Goal: Information Seeking & Learning: Learn about a topic

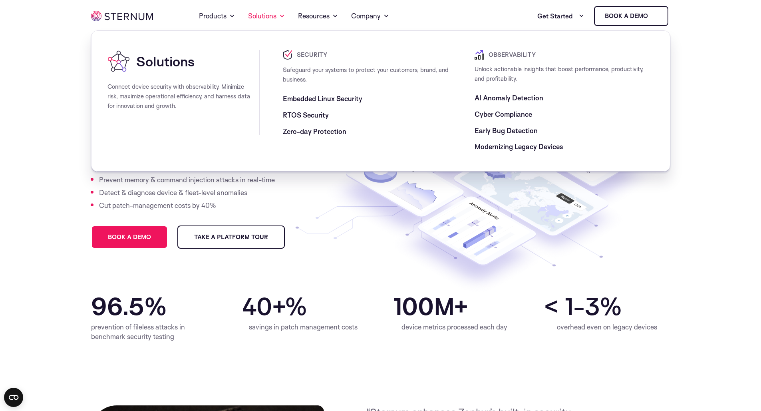
click at [513, 96] on span "AI Anomaly Detection" at bounding box center [509, 98] width 69 height 10
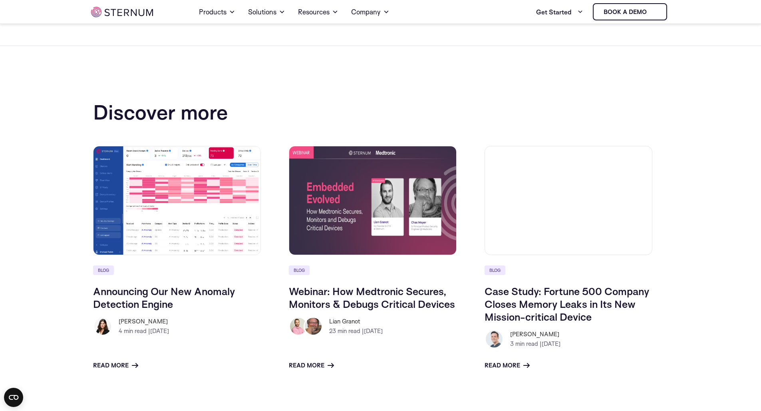
scroll to position [1207, 0]
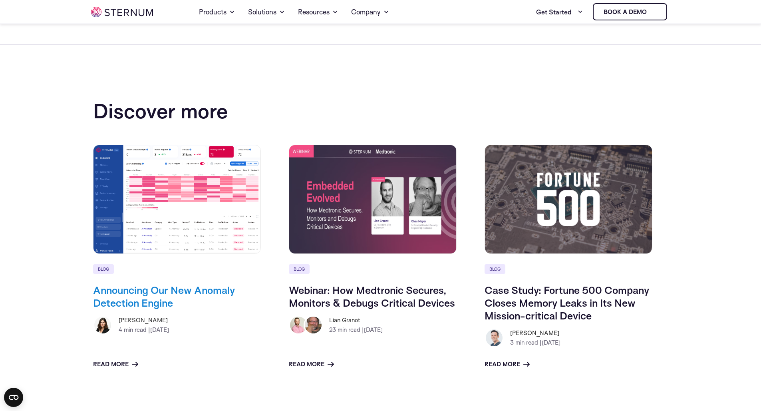
click at [173, 288] on link "Announcing Our New Anomaly Detection Engine" at bounding box center [164, 296] width 142 height 26
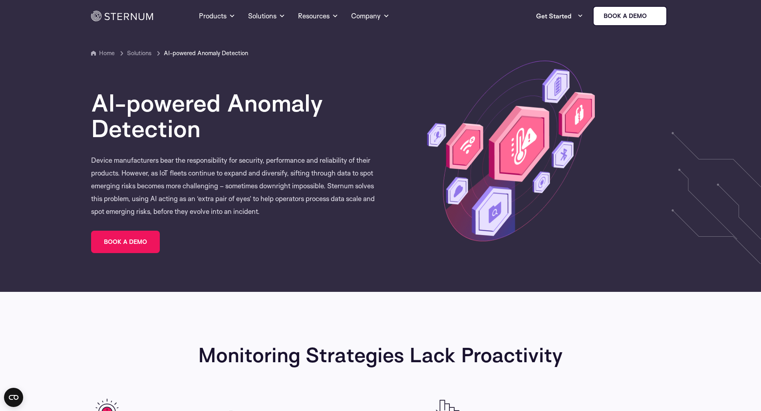
scroll to position [0, 0]
click at [314, 29] on link "Resources" at bounding box center [318, 16] width 40 height 29
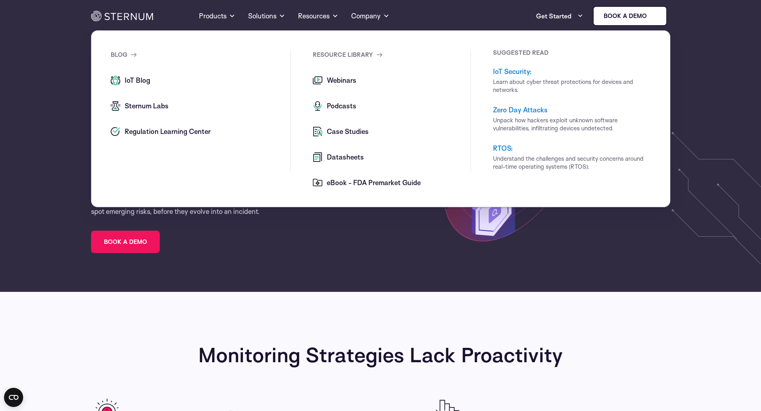
click at [344, 80] on span "Webinars" at bounding box center [341, 80] width 32 height 10
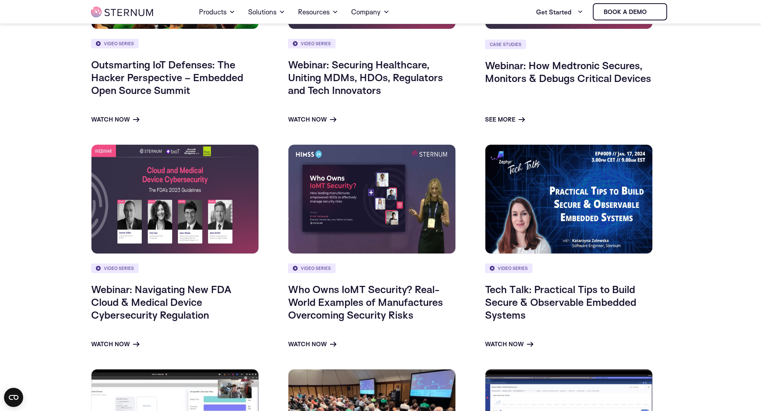
scroll to position [280, 0]
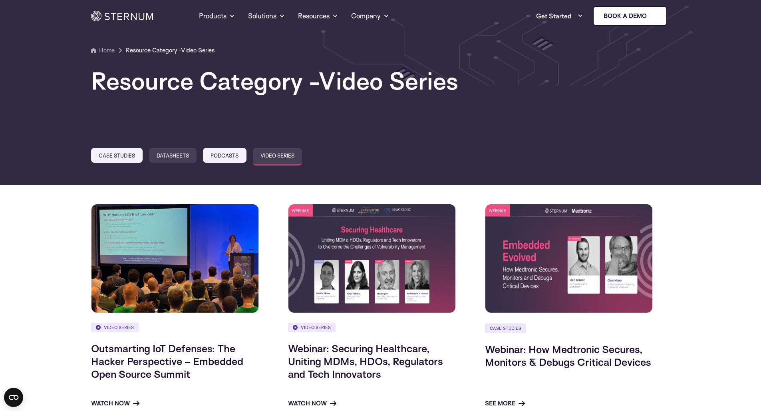
click at [167, 156] on link "Datasheets" at bounding box center [173, 155] width 48 height 15
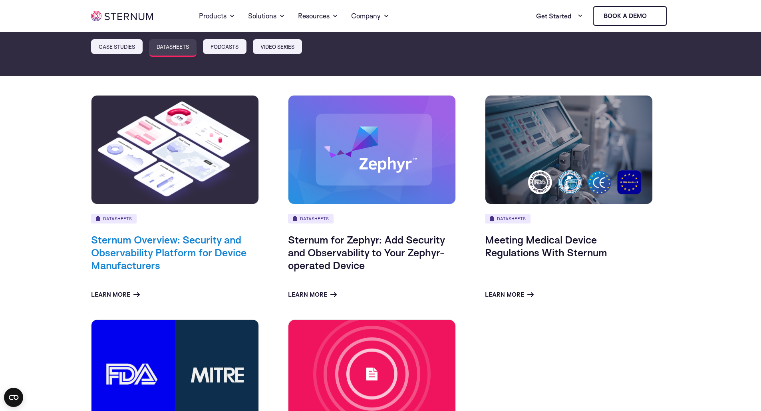
click at [208, 246] on link "Sternum Overview: Security and Observability Platform for Device Manufacturers" at bounding box center [168, 252] width 155 height 38
